Goal: Task Accomplishment & Management: Manage account settings

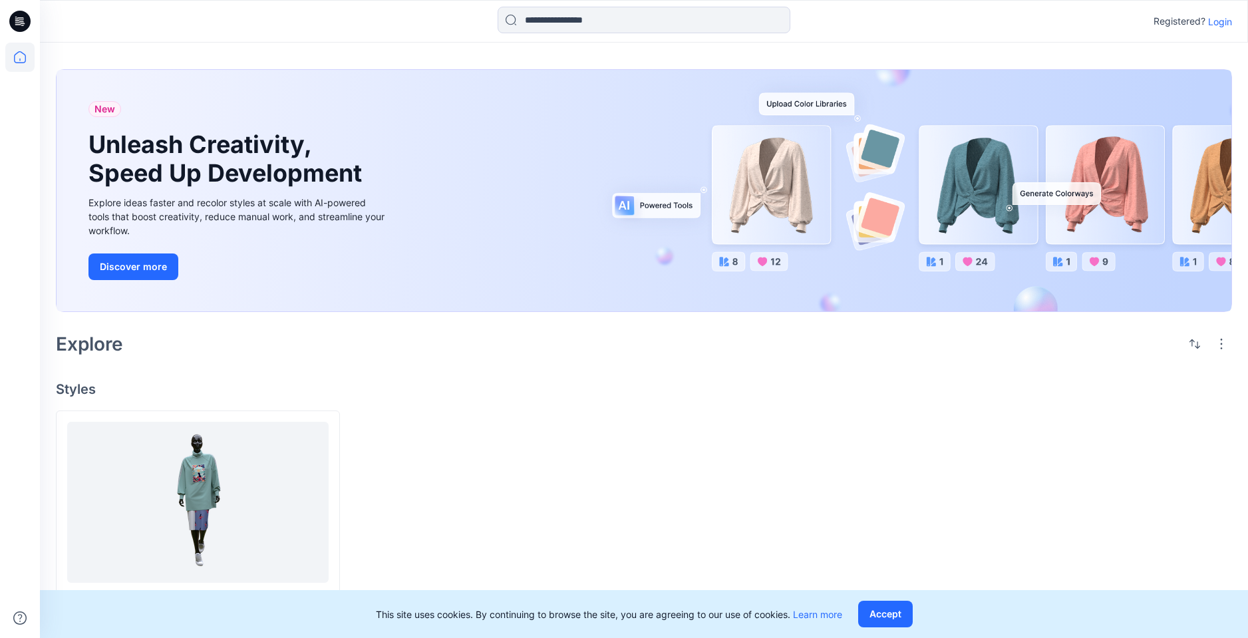
click at [1221, 21] on p "Login" at bounding box center [1220, 22] width 24 height 14
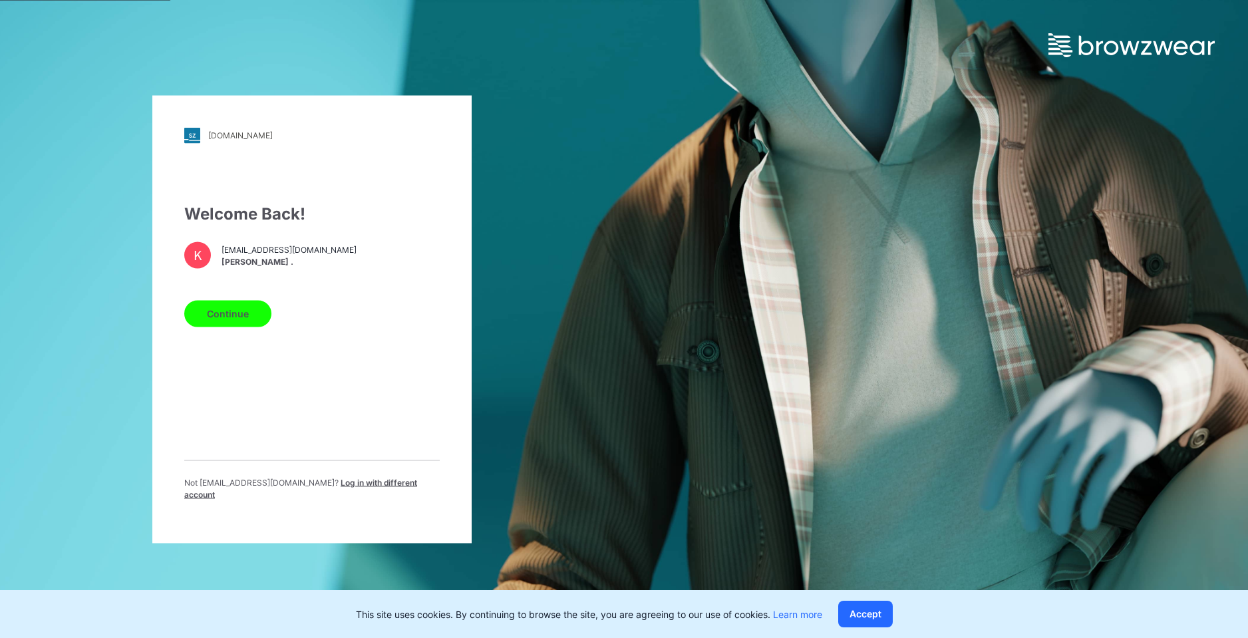
click at [240, 324] on button "Continue" at bounding box center [227, 313] width 87 height 27
click at [234, 321] on button "Continue" at bounding box center [227, 313] width 87 height 27
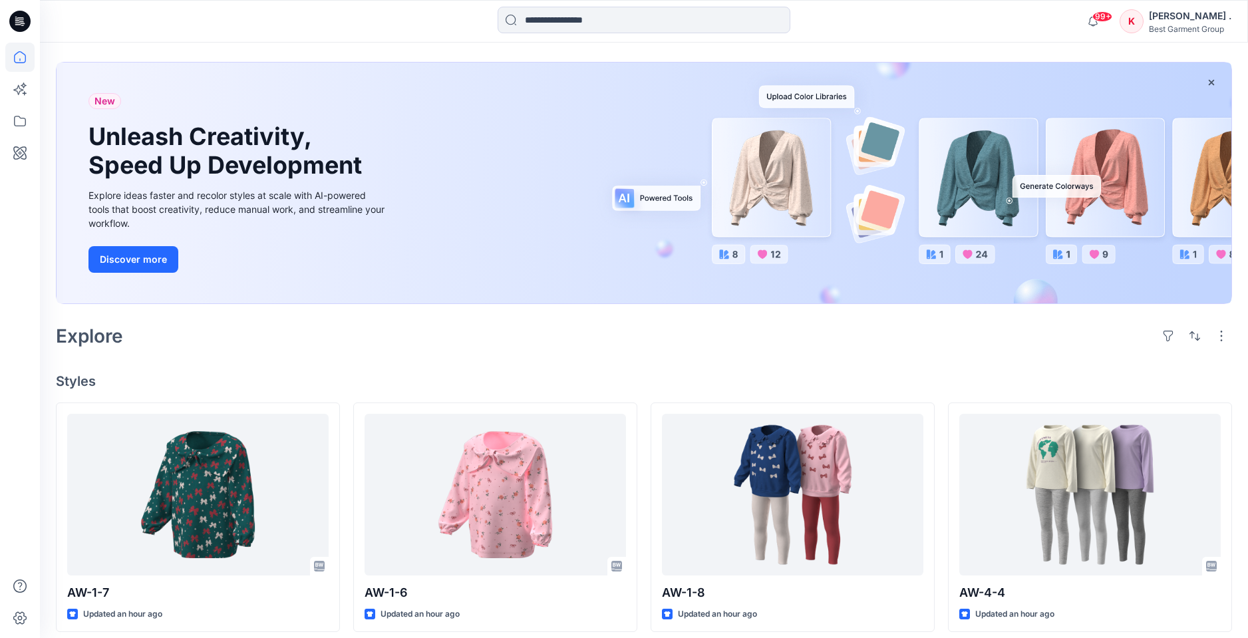
scroll to position [52, 0]
